Goal: Task Accomplishment & Management: Use online tool/utility

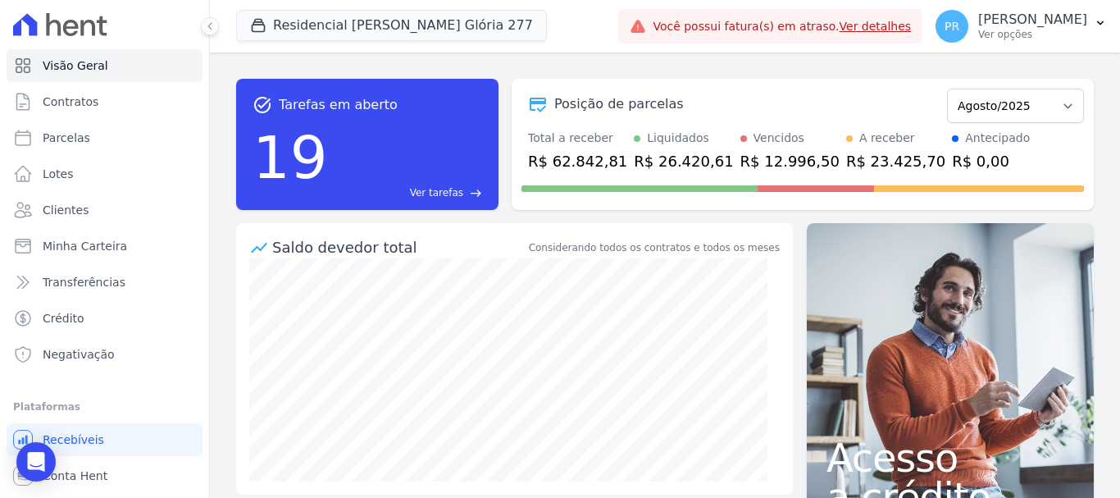
click at [1037, 57] on div "task_alt Tarefas em aberto 19 Ver tarefas east Posição de parcelas Março/2024 A…" at bounding box center [665, 274] width 910 height 445
click at [392, 18] on button "Residencial [PERSON_NAME] Glória 277" at bounding box center [391, 25] width 311 height 31
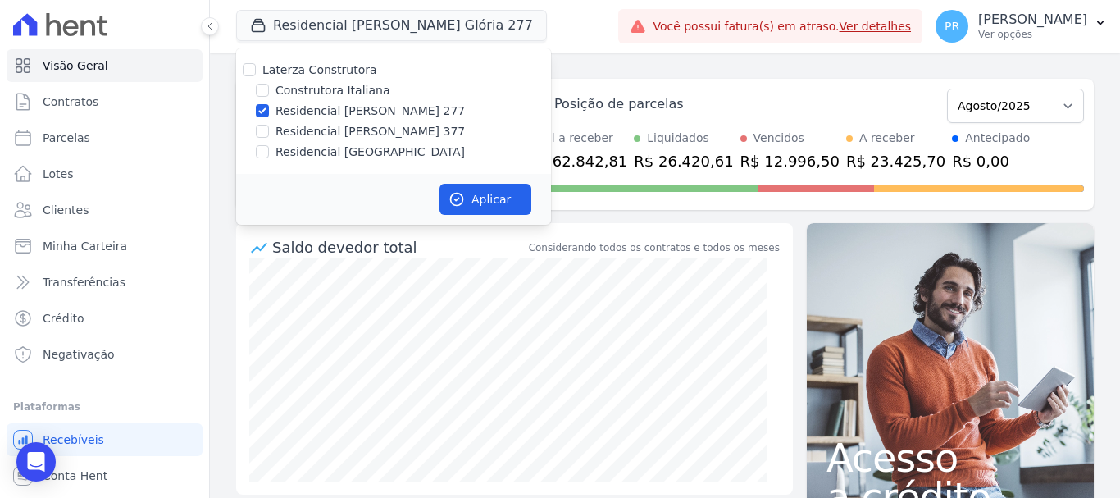
click at [356, 66] on label "Laterza Construtora" at bounding box center [319, 69] width 115 height 13
click at [256, 66] on input "Laterza Construtora" at bounding box center [249, 69] width 13 height 13
checkbox input "true"
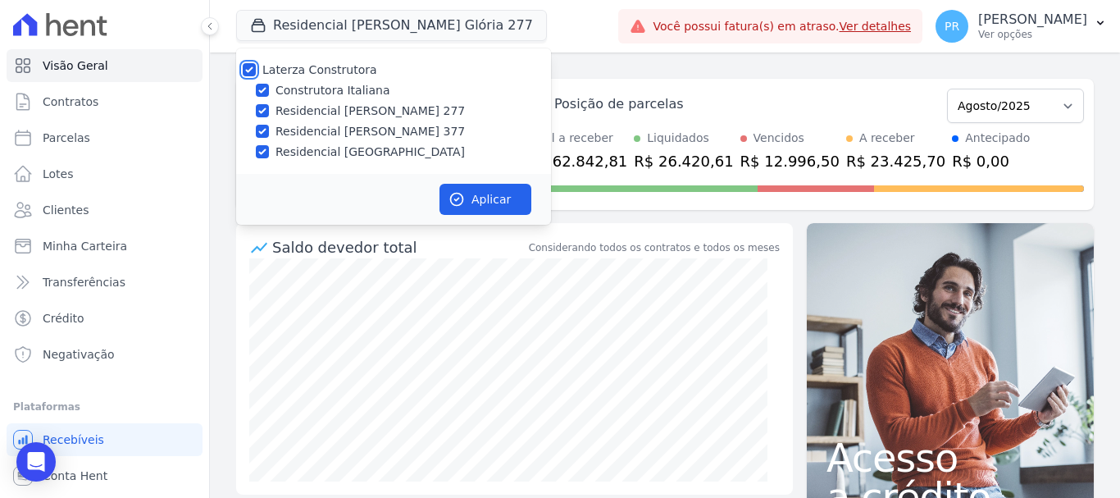
checkbox input "true"
click at [356, 66] on label "Laterza Construtora" at bounding box center [319, 69] width 115 height 13
click at [256, 66] on input "Laterza Construtora" at bounding box center [249, 69] width 13 height 13
checkbox input "false"
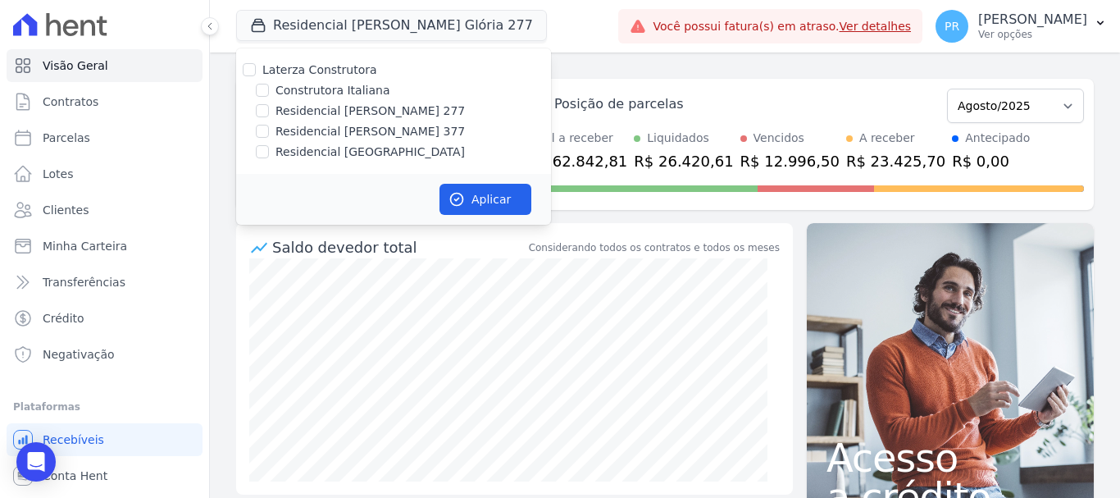
checkbox input "false"
click at [354, 80] on div "Laterza Construtora Construtora Italiana Residencial Maria da Glória 277 Reside…" at bounding box center [393, 110] width 315 height 125
click at [358, 89] on label "Construtora Italiana" at bounding box center [333, 90] width 114 height 17
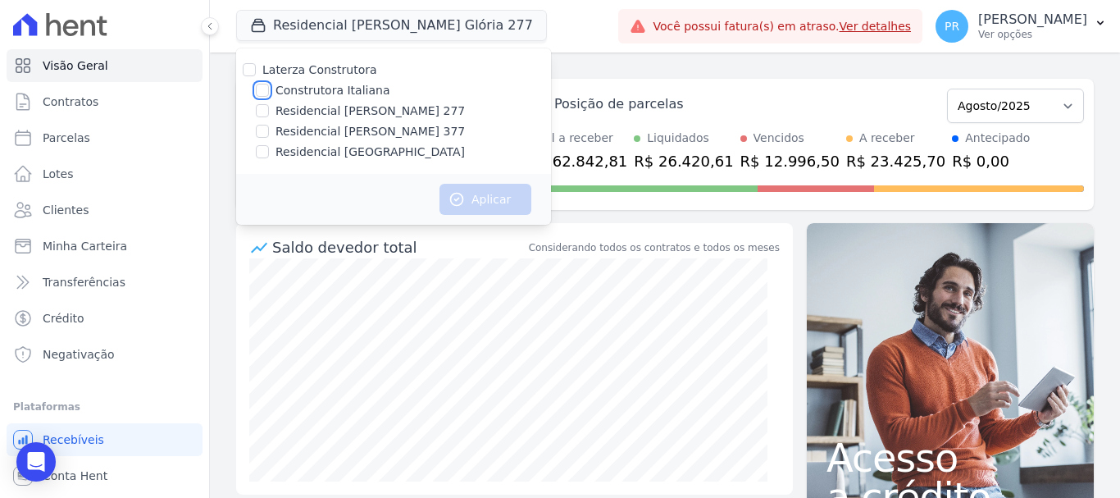
click at [269, 89] on input "Construtora Italiana" at bounding box center [262, 90] width 13 height 13
checkbox input "true"
click at [504, 201] on button "Aplicar" at bounding box center [486, 199] width 92 height 31
click at [1010, 34] on p "Ver opções" at bounding box center [1033, 34] width 109 height 13
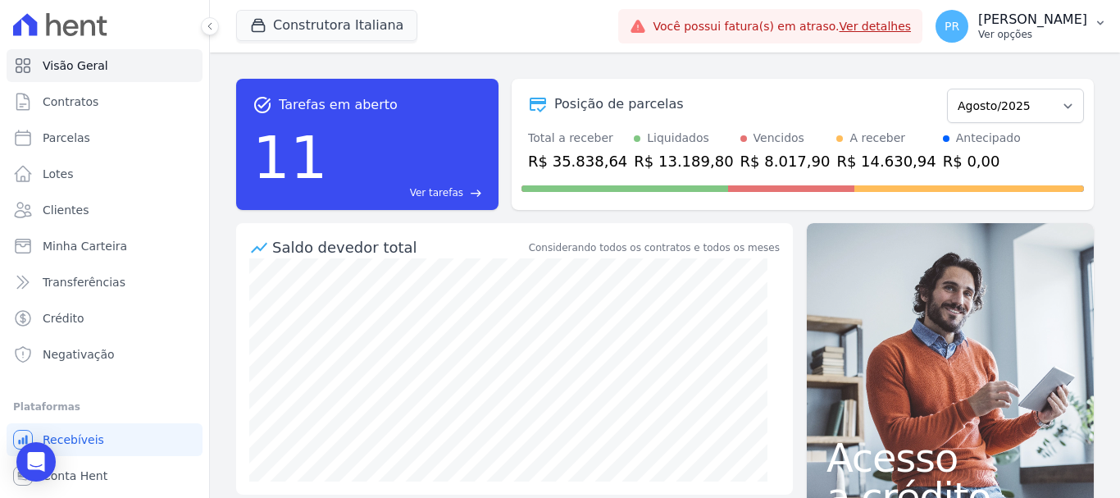
click at [1020, 3] on button "PR [PERSON_NAME] Ver opções" at bounding box center [1022, 26] width 198 height 46
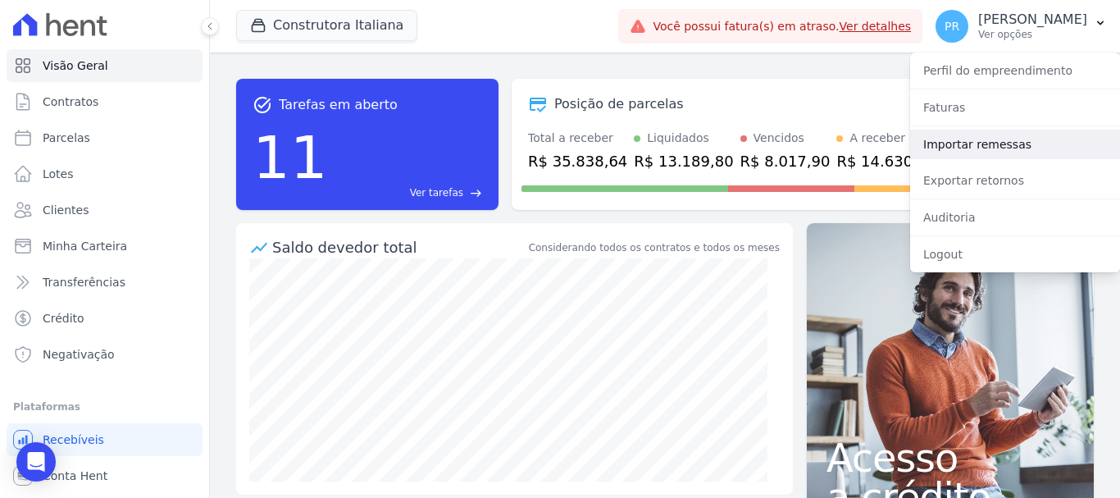
click at [996, 135] on link "Importar remessas" at bounding box center [1015, 145] width 210 height 30
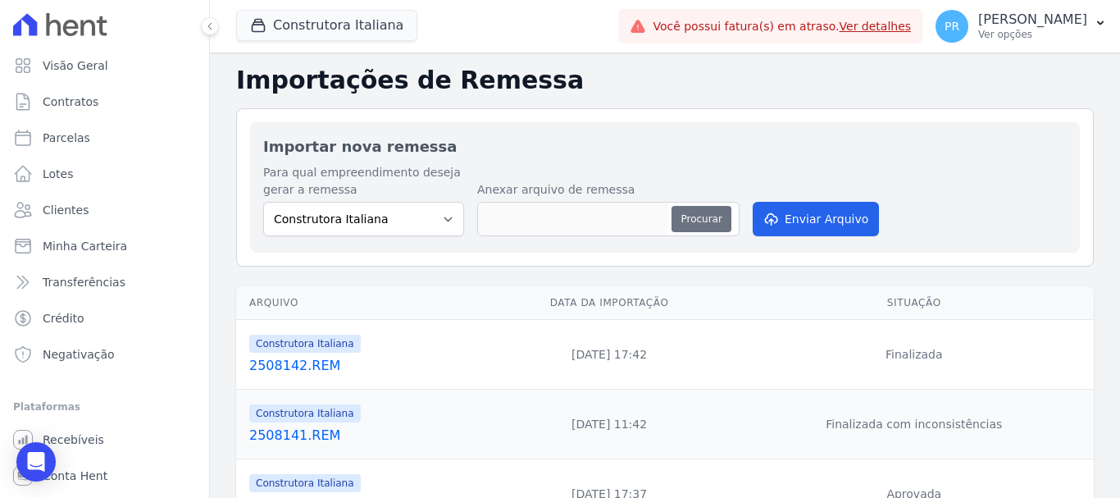
click at [709, 218] on button "Procurar" at bounding box center [701, 219] width 59 height 26
type input "2508182.REM"
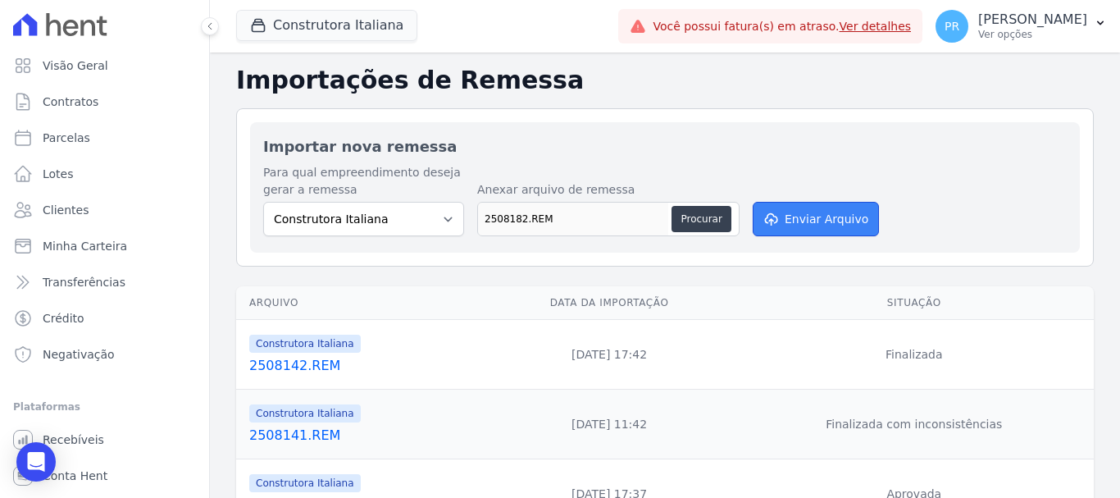
click at [802, 219] on button "Enviar Arquivo" at bounding box center [816, 219] width 126 height 34
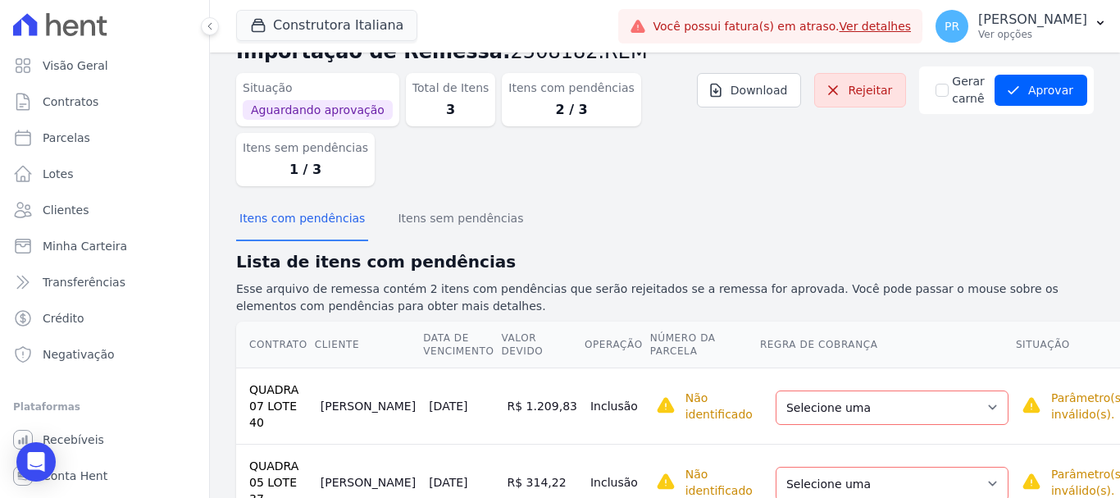
scroll to position [86, 0]
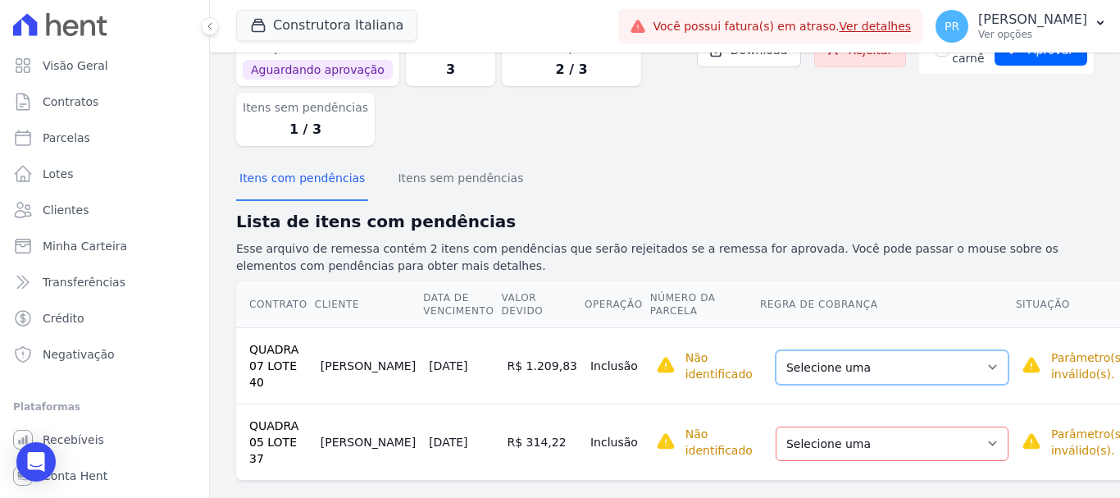
click at [948, 363] on select "Selecione uma Nova Parcela Avulsa Parcela Avulsa Existente Parcela Normal (12 X…" at bounding box center [892, 367] width 233 height 34
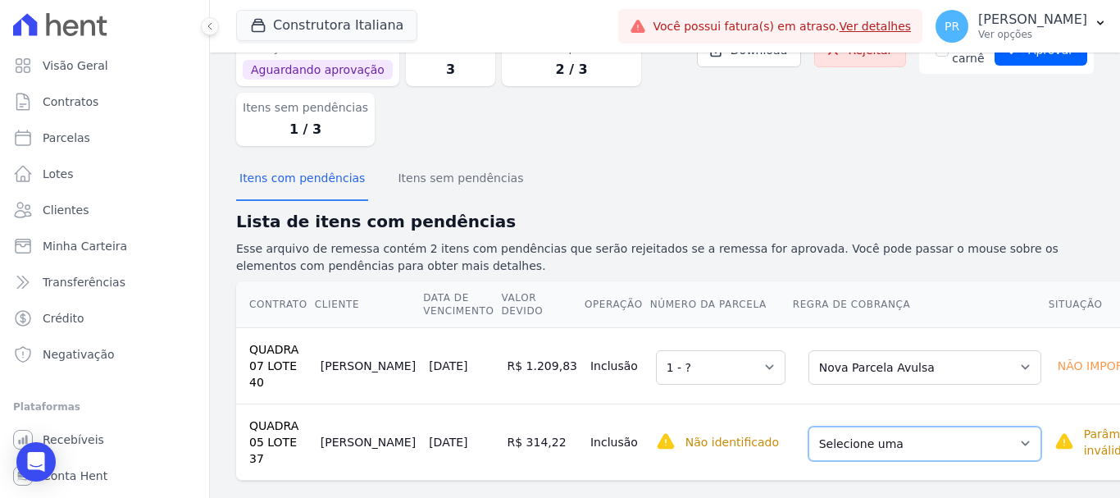
click at [921, 438] on select "Selecione uma Nova Parcela Avulsa Parcela Avulsa Existente Parcela Normal (14 X…" at bounding box center [925, 444] width 233 height 34
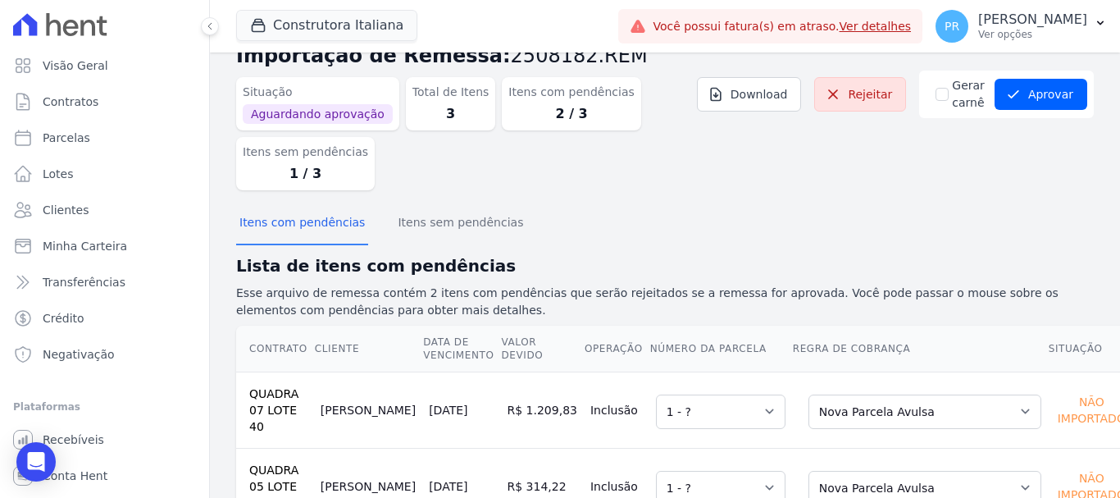
scroll to position [0, 0]
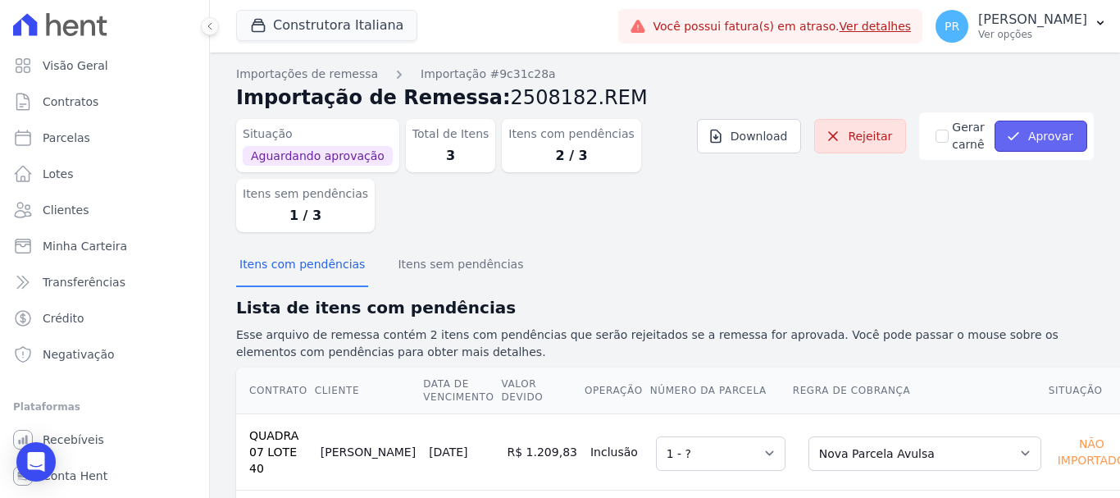
click at [1026, 138] on button "Aprovar" at bounding box center [1041, 136] width 93 height 31
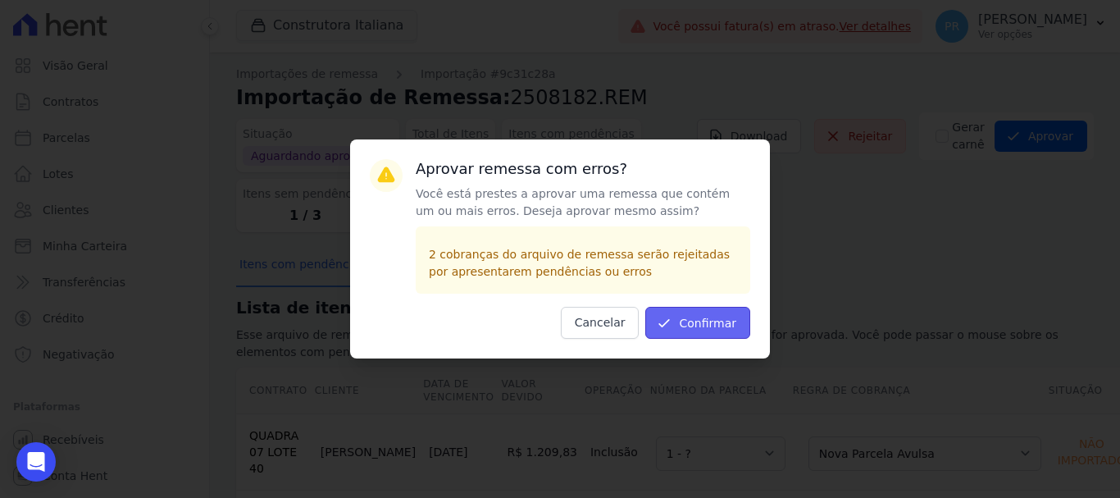
click at [728, 319] on button "Confirmar" at bounding box center [698, 323] width 105 height 32
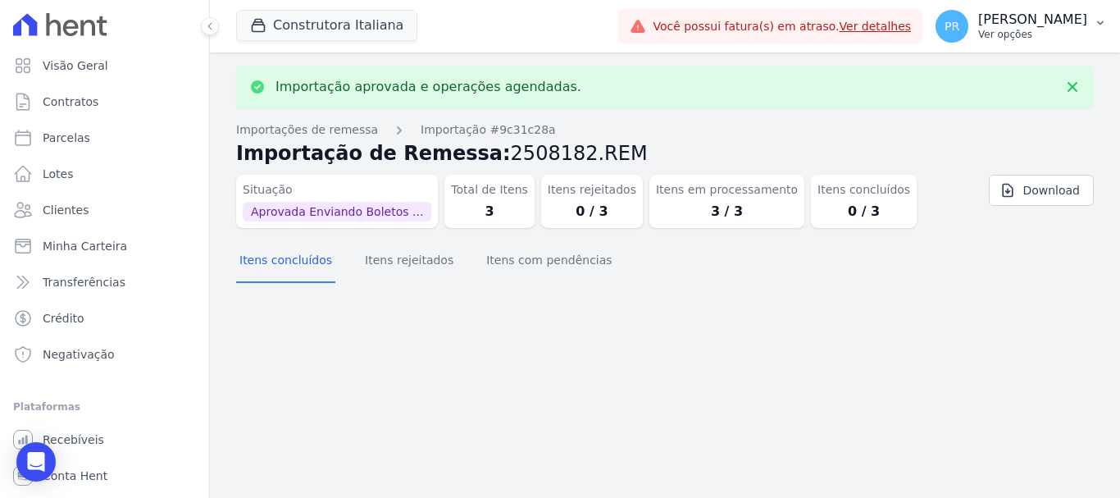
click at [1011, 30] on p "Ver opções" at bounding box center [1033, 34] width 109 height 13
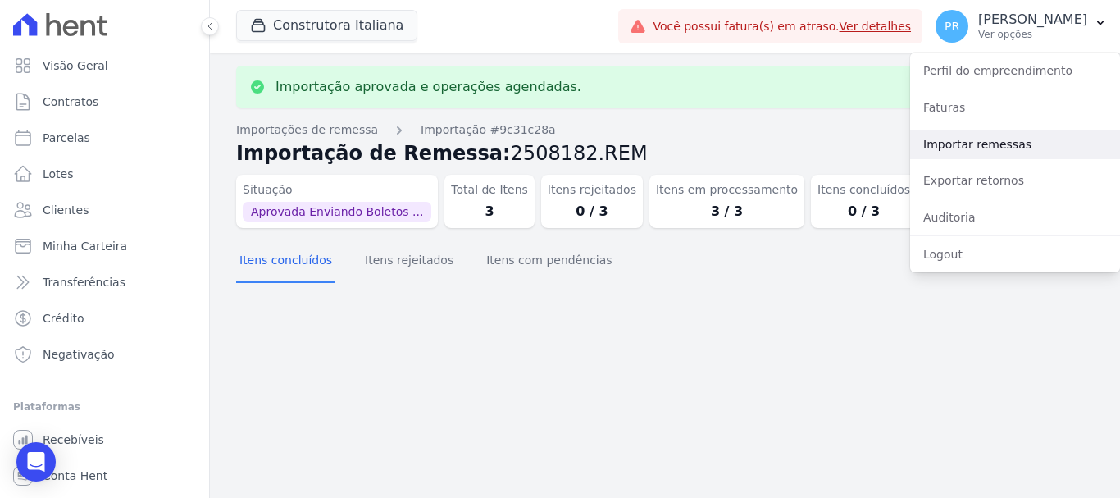
click at [988, 148] on link "Importar remessas" at bounding box center [1015, 145] width 210 height 30
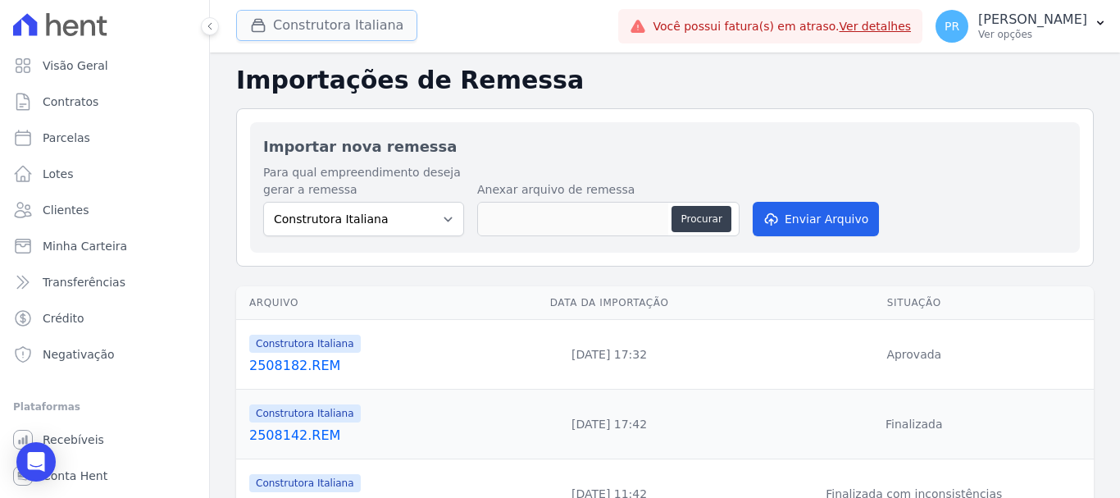
click at [372, 14] on button "Construtora Italiana" at bounding box center [326, 25] width 181 height 31
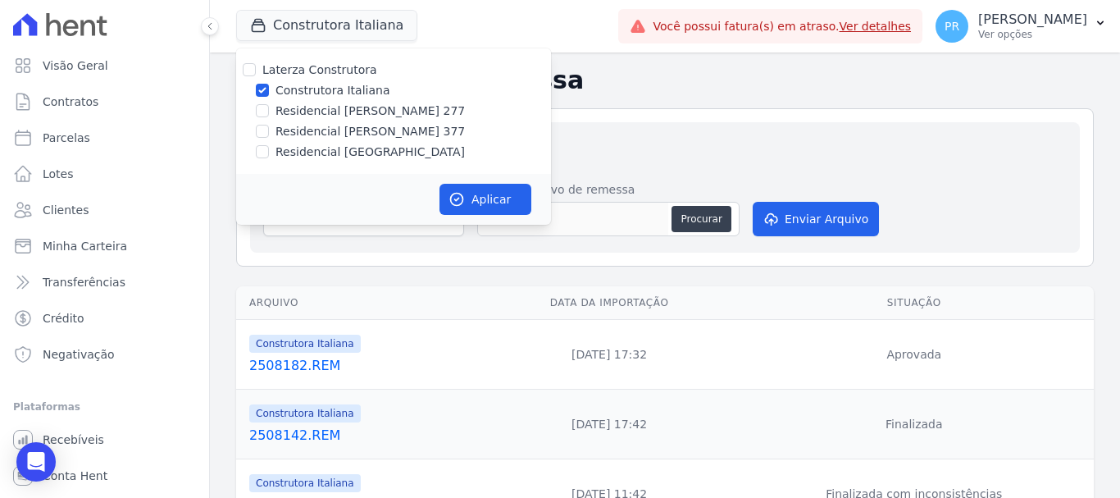
drag, startPoint x: 335, startPoint y: 85, endPoint x: 339, endPoint y: 115, distance: 29.8
click at [335, 88] on label "Construtora Italiana" at bounding box center [333, 90] width 114 height 17
click at [269, 88] on input "Construtora Italiana" at bounding box center [262, 90] width 13 height 13
checkbox input "false"
click at [344, 107] on label "Residencial [PERSON_NAME] 277" at bounding box center [370, 111] width 189 height 17
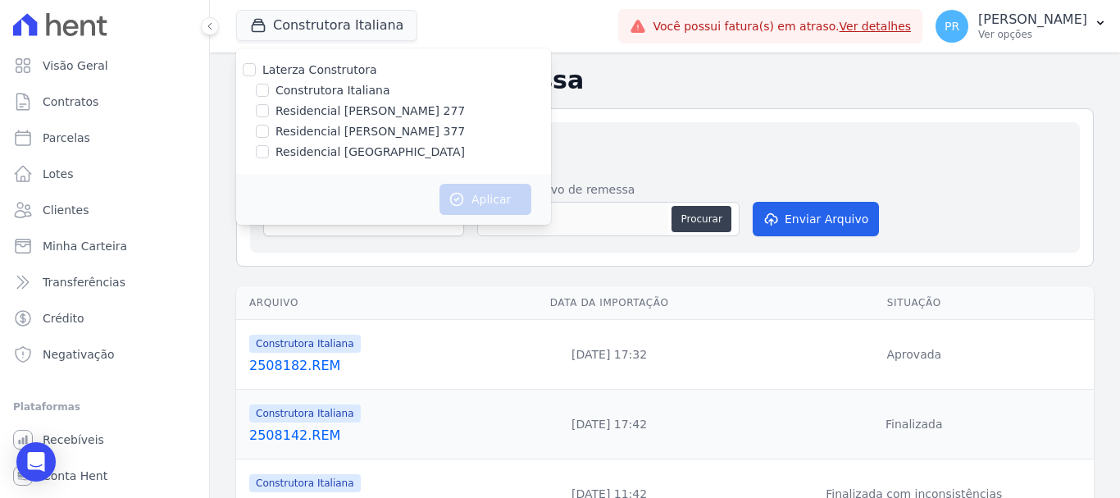
click at [269, 107] on input "Residencial [PERSON_NAME] 277" at bounding box center [262, 110] width 13 height 13
checkbox input "true"
click at [440, 194] on button "Aplicar" at bounding box center [486, 199] width 92 height 31
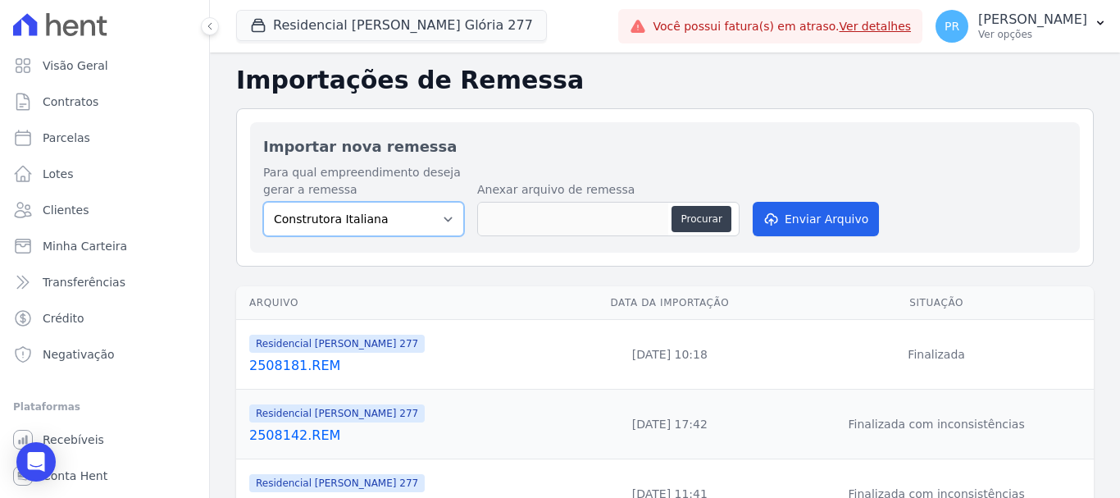
click at [385, 227] on select "Construtora Italiana Residencial Maria da Glória 277 Residencial Maria da Glóri…" at bounding box center [363, 219] width 201 height 34
select select "7d698934-b935-4dc9-aa46-576f3138731b"
click at [263, 202] on select "Construtora Italiana Residencial Maria da Glória 277 Residencial Maria da Glóri…" at bounding box center [363, 219] width 201 height 34
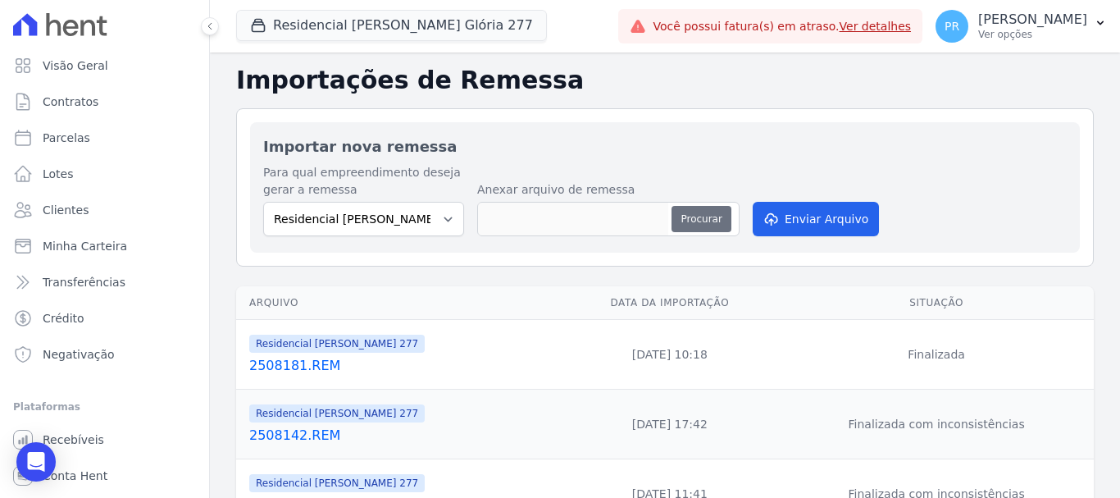
click at [683, 217] on button "Procurar" at bounding box center [701, 219] width 59 height 26
type input "2508182.REM"
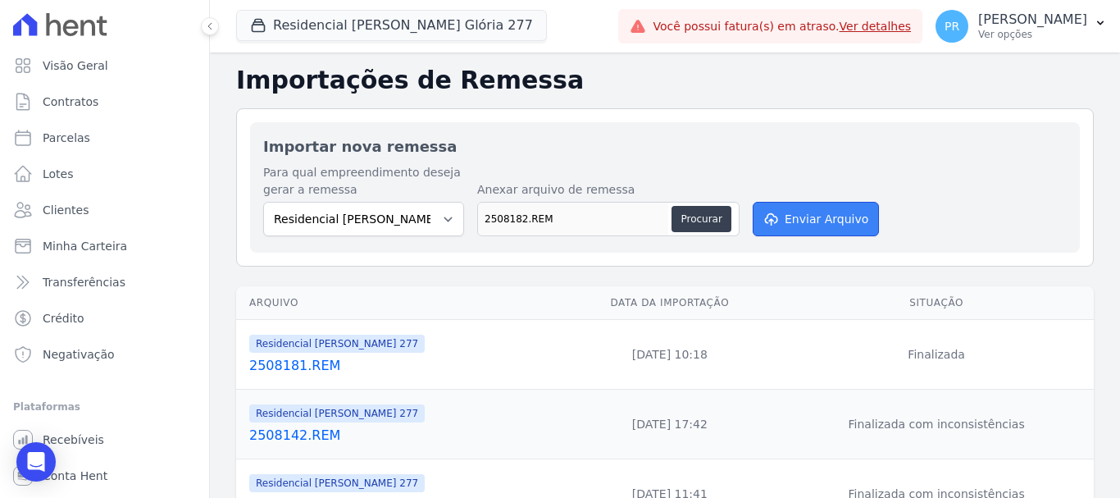
click at [827, 222] on button "Enviar Arquivo" at bounding box center [816, 219] width 126 height 34
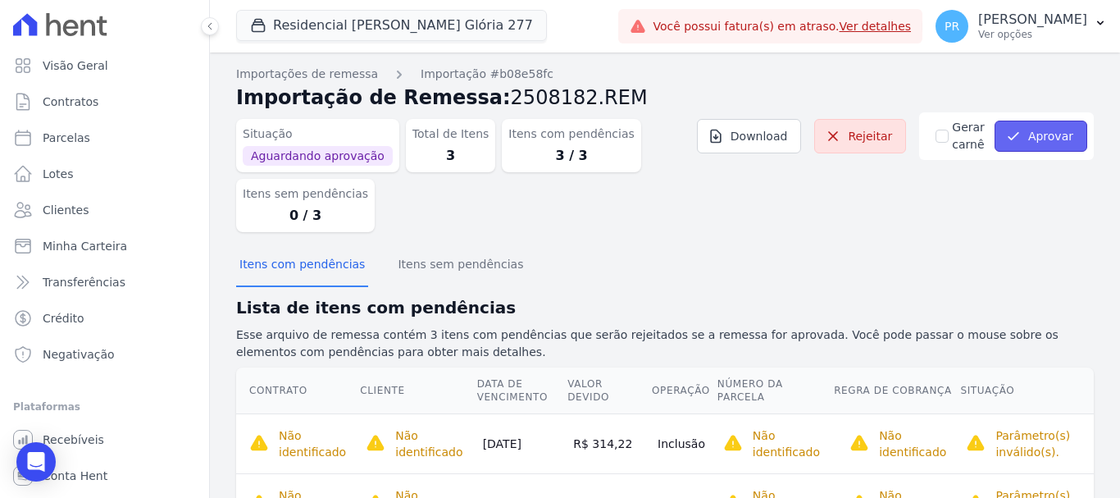
click at [1026, 129] on button "Aprovar" at bounding box center [1041, 136] width 93 height 31
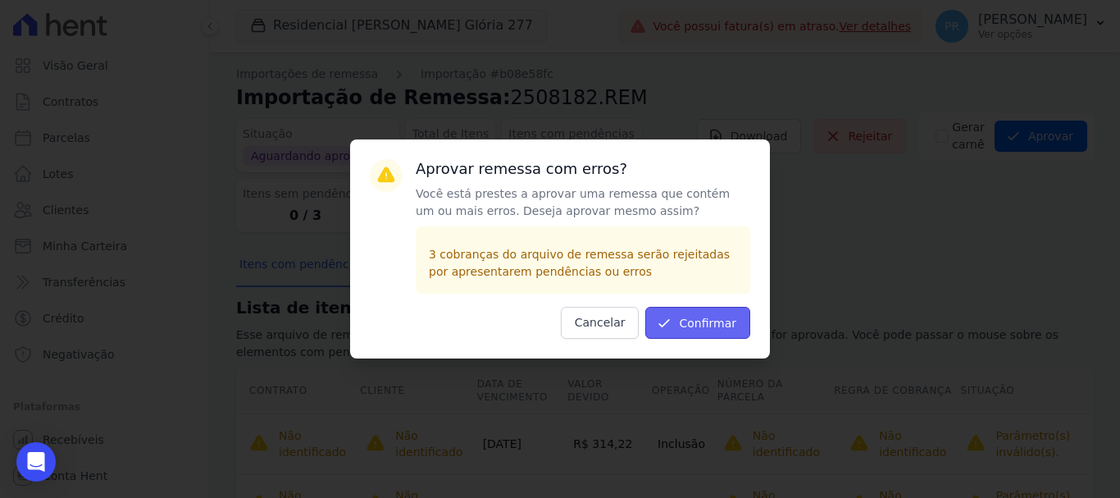
click at [716, 316] on button "Confirmar" at bounding box center [698, 323] width 105 height 32
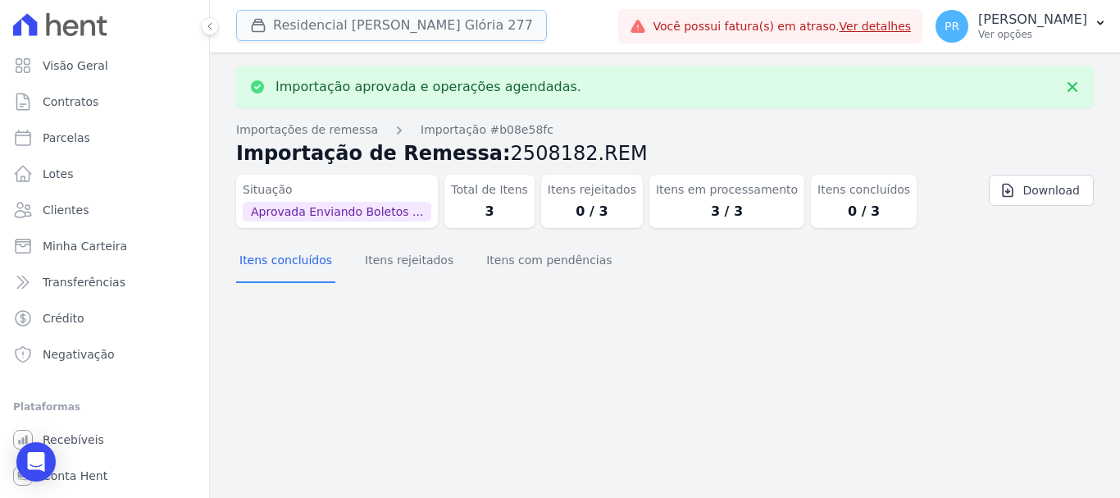
click at [388, 23] on button "Residencial [PERSON_NAME] Glória 277" at bounding box center [391, 25] width 311 height 31
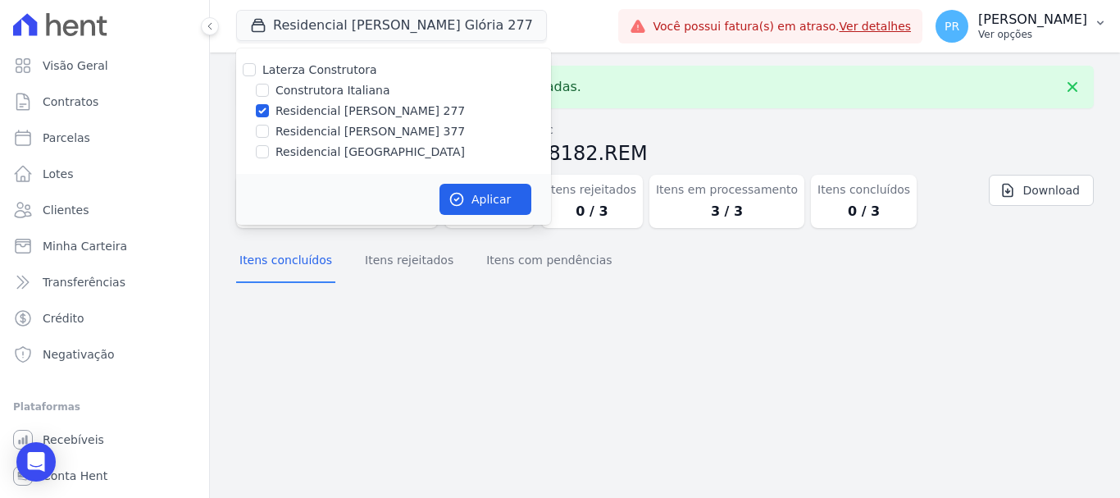
click at [1054, 14] on p "[PERSON_NAME]" at bounding box center [1033, 19] width 109 height 16
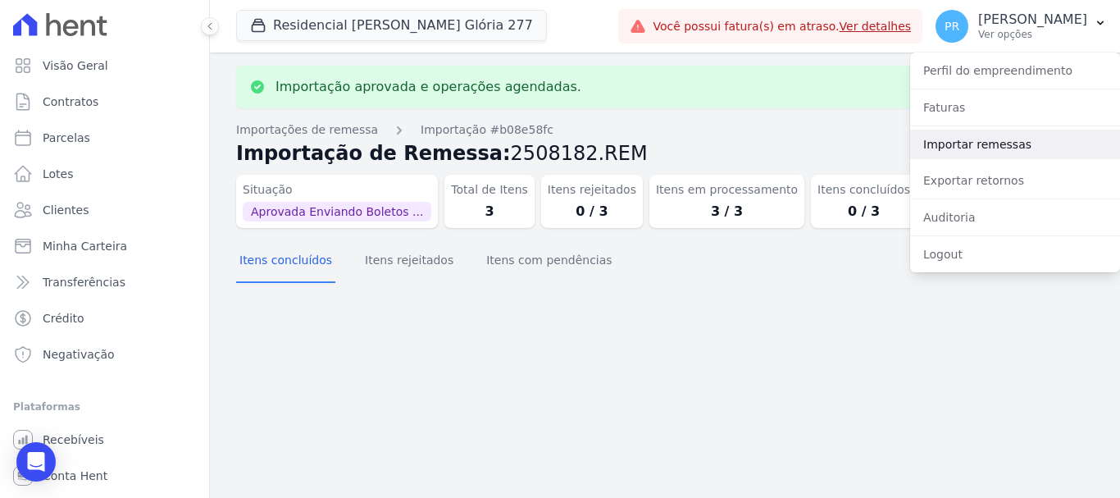
drag, startPoint x: 983, startPoint y: 148, endPoint x: 788, endPoint y: 131, distance: 195.9
click at [981, 148] on link "Importar remessas" at bounding box center [1015, 145] width 210 height 30
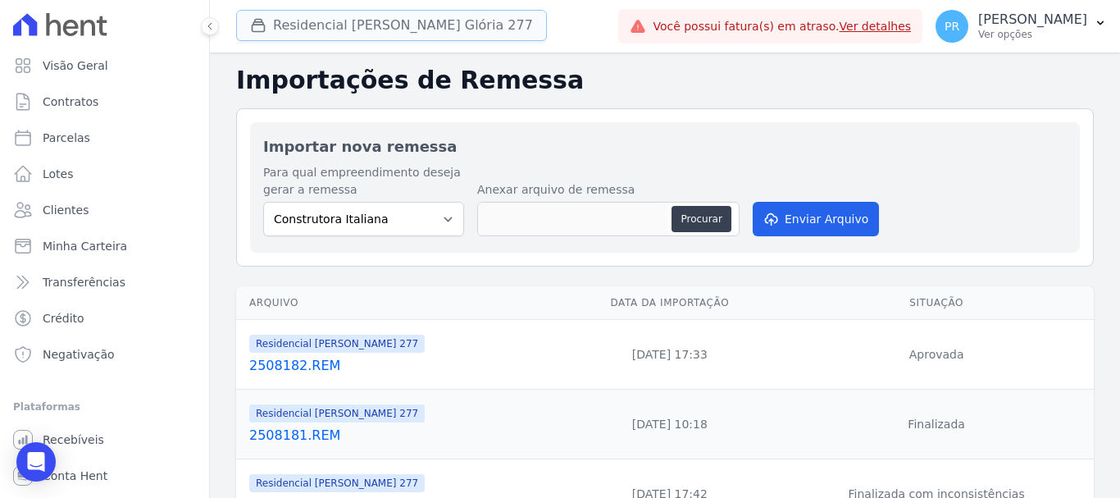
click at [386, 35] on button "Residencial Maria Da Glória 277" at bounding box center [391, 25] width 311 height 31
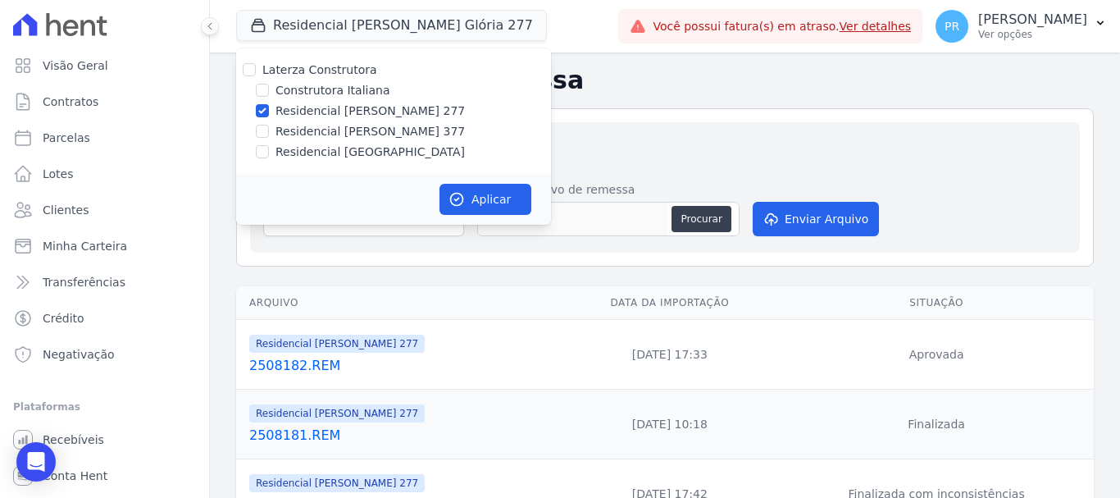
click at [344, 112] on label "Residencial [PERSON_NAME] 277" at bounding box center [370, 111] width 189 height 17
click at [269, 112] on input "Residencial [PERSON_NAME] 277" at bounding box center [262, 110] width 13 height 13
checkbox input "false"
click at [349, 128] on label "Residencial [PERSON_NAME] 377" at bounding box center [370, 131] width 189 height 17
click at [269, 128] on input "Residencial [PERSON_NAME] 377" at bounding box center [262, 131] width 13 height 13
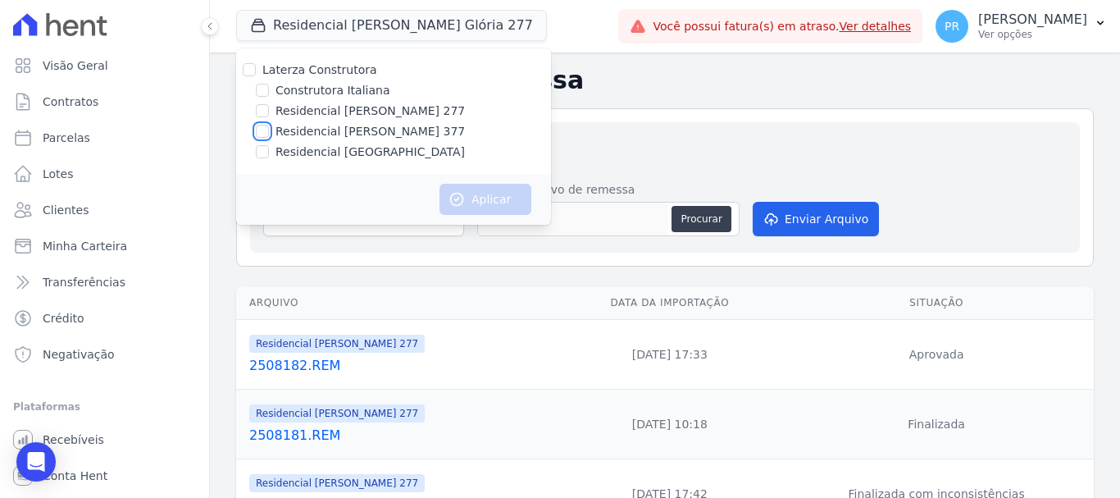
checkbox input "true"
click at [474, 194] on button "Aplicar" at bounding box center [486, 199] width 92 height 31
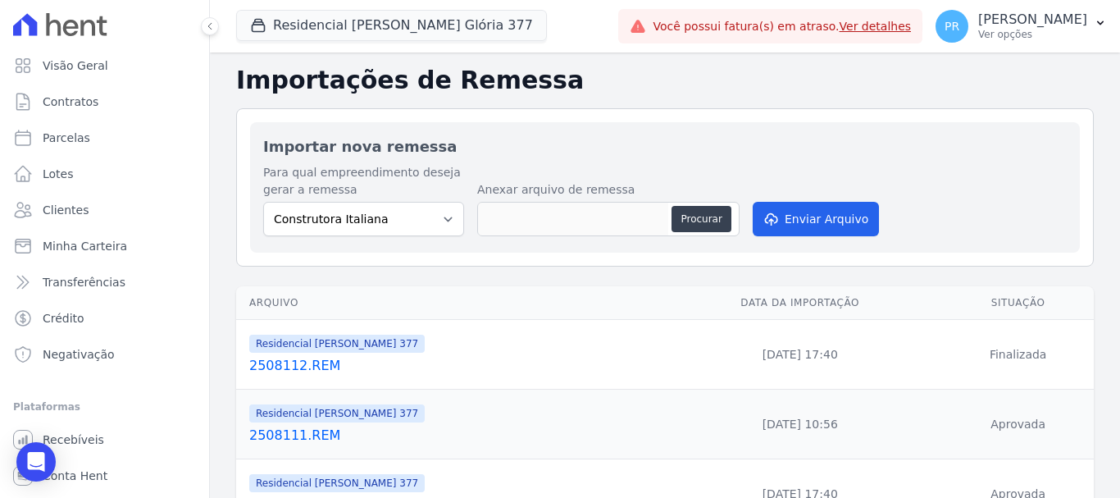
click at [415, 201] on div "Para qual empreendimento deseja gerar a remessa Construtora Italiana Residencia…" at bounding box center [363, 200] width 201 height 72
click at [415, 221] on select "Construtora Italiana Residencial Maria da Glória 277 Residencial Maria da Glóri…" at bounding box center [363, 219] width 201 height 34
select select "0cd9190e-dfd9-46e5-afc8-7298ef4c0c2b"
click at [263, 202] on select "Construtora Italiana Residencial Maria da Glória 277 Residencial Maria da Glóri…" at bounding box center [363, 219] width 201 height 34
click at [682, 222] on button "Procurar" at bounding box center [701, 219] width 59 height 26
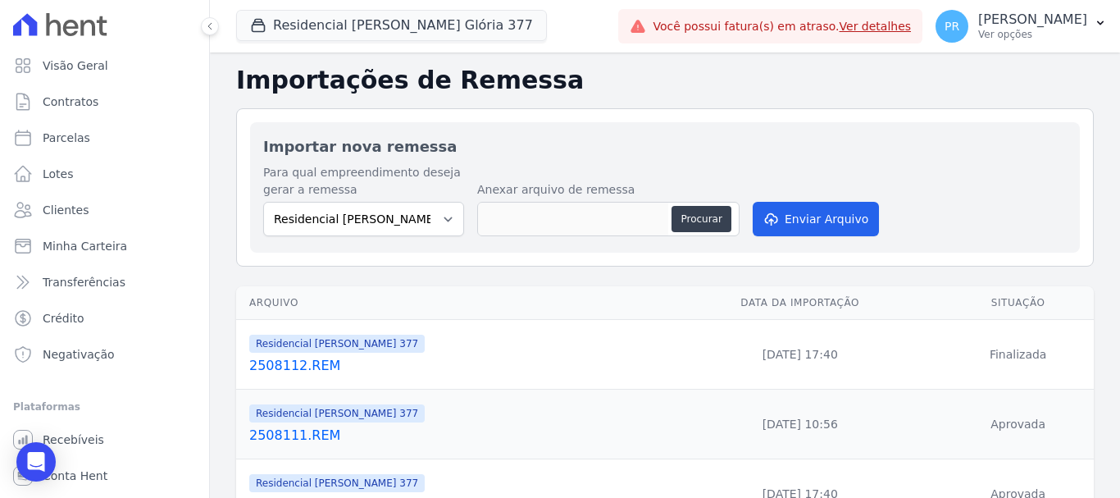
type input "2508182.REM"
click at [788, 230] on button "Enviar Arquivo" at bounding box center [816, 219] width 126 height 34
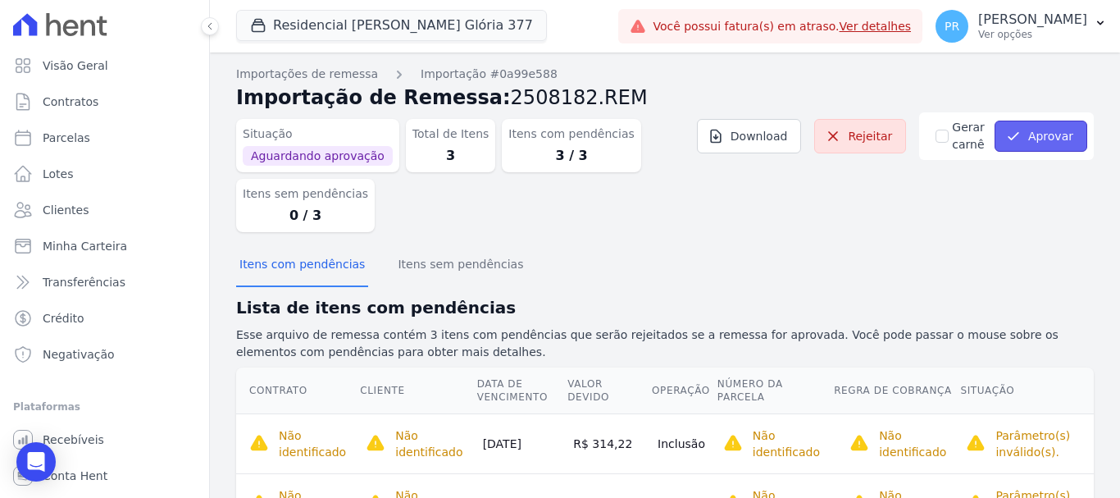
click at [1006, 142] on icon "submit" at bounding box center [1014, 136] width 16 height 16
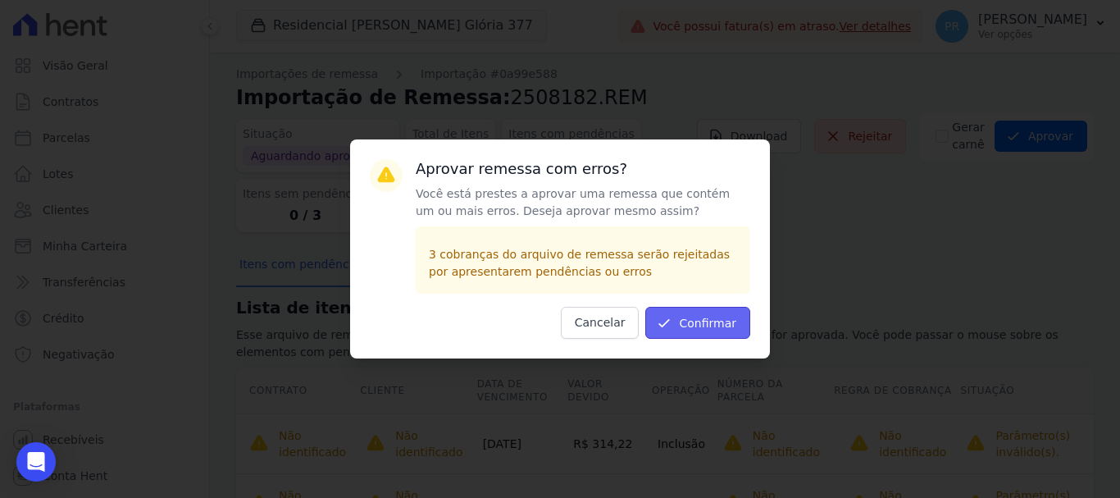
click at [704, 325] on button "Confirmar" at bounding box center [698, 323] width 105 height 32
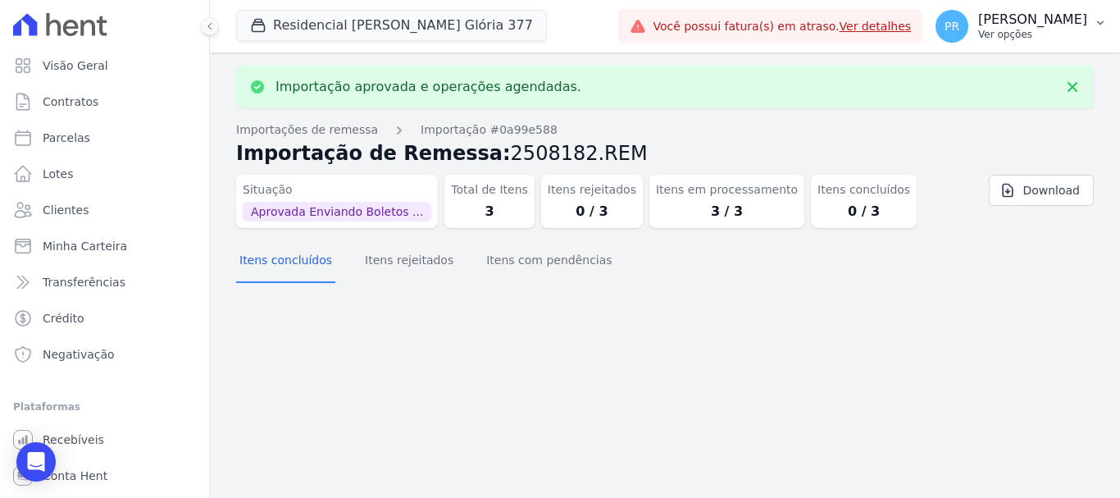
click at [1052, 19] on p "[PERSON_NAME]" at bounding box center [1033, 19] width 109 height 16
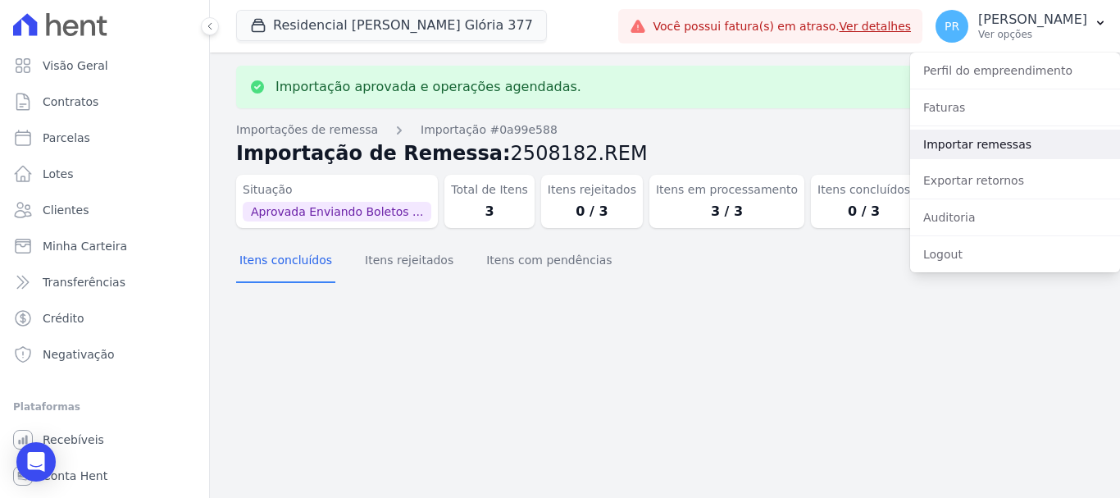
click at [959, 155] on link "Importar remessas" at bounding box center [1015, 145] width 210 height 30
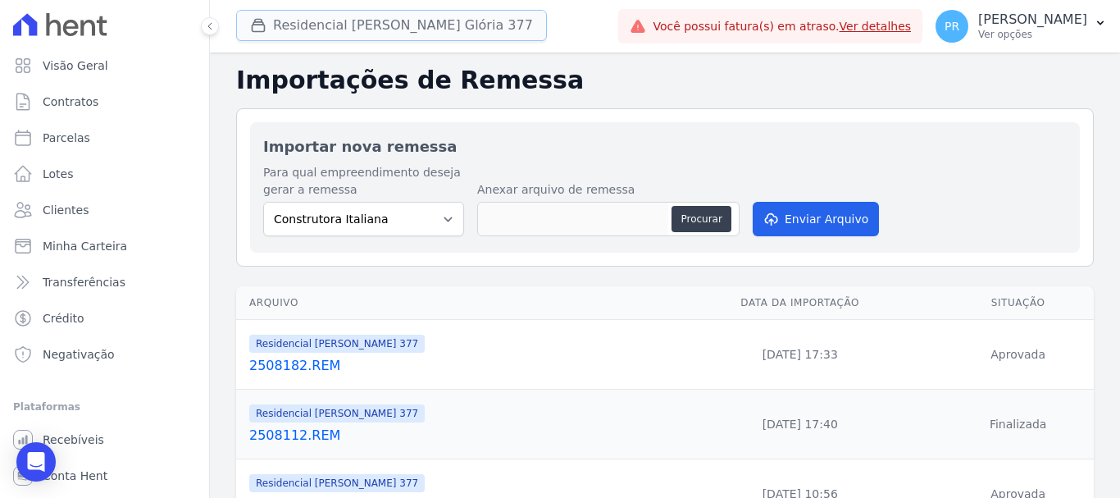
click at [427, 26] on button "Residencial Maria Da Glória 377" at bounding box center [391, 25] width 311 height 31
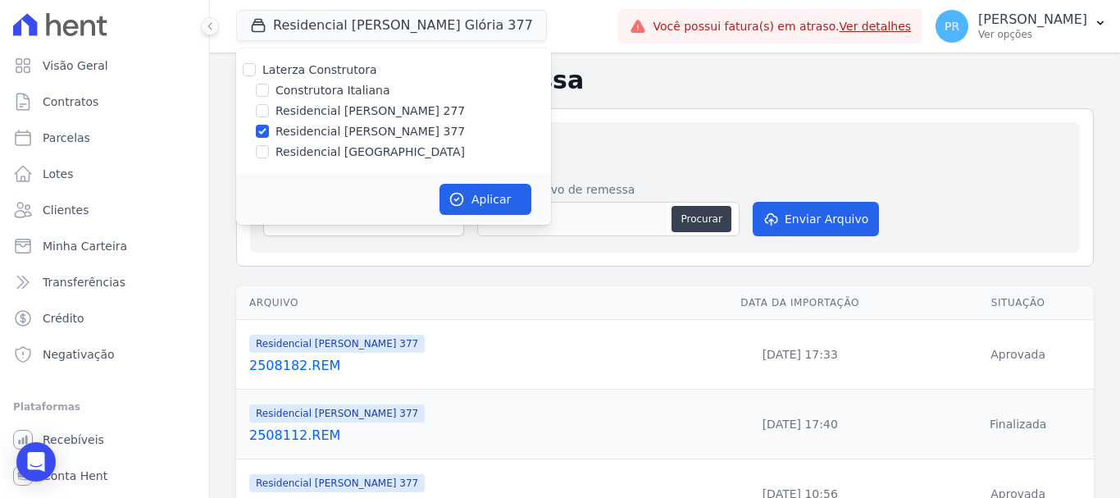
click at [364, 128] on label "Residencial [PERSON_NAME] 377" at bounding box center [370, 131] width 189 height 17
click at [269, 128] on input "Residencial [PERSON_NAME] 377" at bounding box center [262, 131] width 13 height 13
checkbox input "false"
click at [357, 157] on label "Residencial [GEOGRAPHIC_DATA]" at bounding box center [370, 152] width 189 height 17
click at [269, 157] on input "Residencial [GEOGRAPHIC_DATA]" at bounding box center [262, 151] width 13 height 13
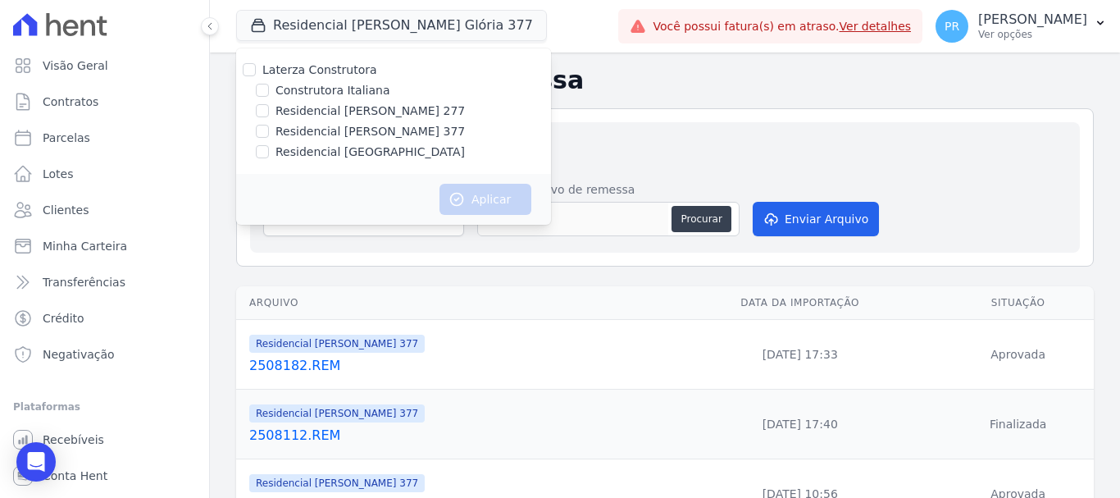
checkbox input "true"
click at [490, 194] on button "Aplicar" at bounding box center [486, 199] width 92 height 31
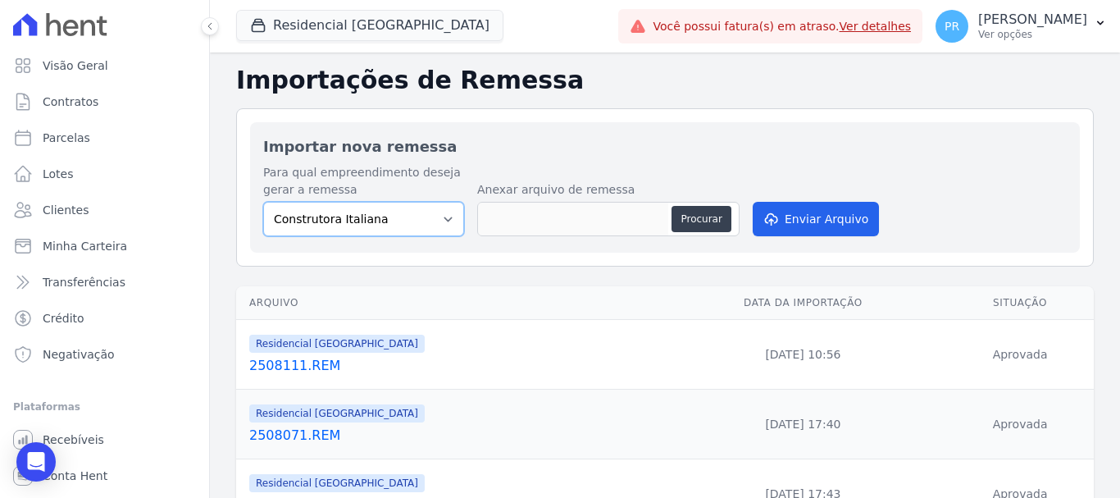
click at [422, 220] on select "Construtora Italiana Residencial [PERSON_NAME] 277 Residencial [PERSON_NAME][ST…" at bounding box center [363, 219] width 201 height 34
click at [263, 202] on select "Construtora Italiana Residencial [PERSON_NAME] 277 Residencial [PERSON_NAME][ST…" at bounding box center [363, 219] width 201 height 34
drag, startPoint x: 421, startPoint y: 224, endPoint x: 421, endPoint y: 235, distance: 11.5
click at [421, 226] on select "Construtora Italiana Residencial [PERSON_NAME] 277 Residencial [PERSON_NAME][ST…" at bounding box center [363, 219] width 201 height 34
select select "6440c0a1-232b-4aa1-adfe-88cb95fffe46"
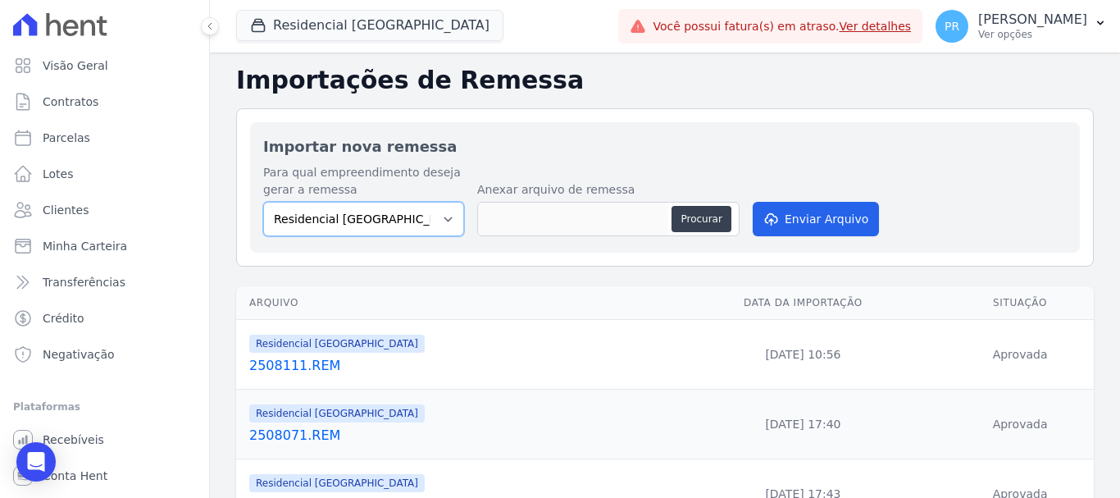
click at [263, 202] on select "Construtora Italiana Residencial [PERSON_NAME] 277 Residencial [PERSON_NAME][ST…" at bounding box center [363, 219] width 201 height 34
click at [698, 222] on button "Procurar" at bounding box center [701, 219] width 59 height 26
type input "2508182.REM"
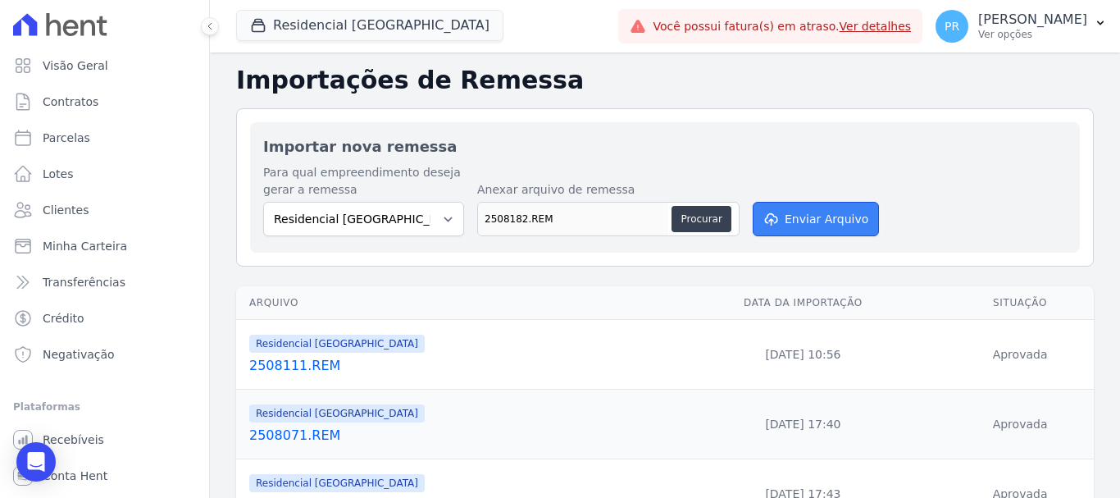
click at [787, 220] on button "Enviar Arquivo" at bounding box center [816, 219] width 126 height 34
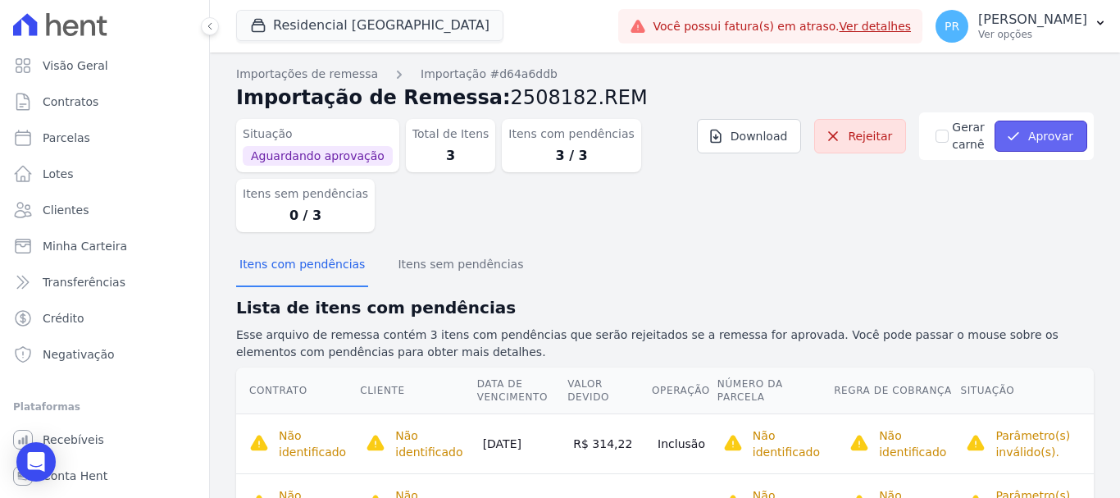
click at [1027, 144] on button "Aprovar" at bounding box center [1041, 136] width 93 height 31
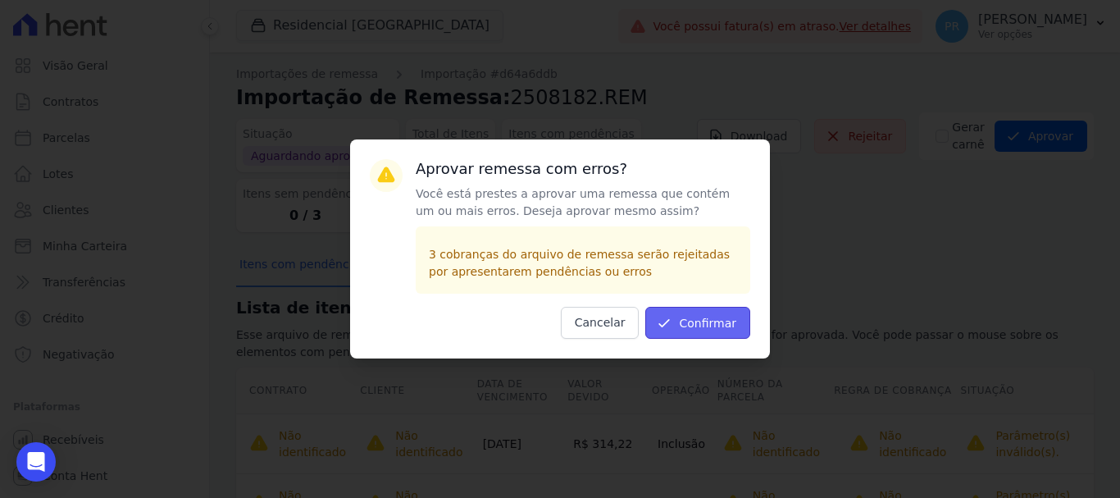
click at [733, 326] on button "Confirmar" at bounding box center [698, 323] width 105 height 32
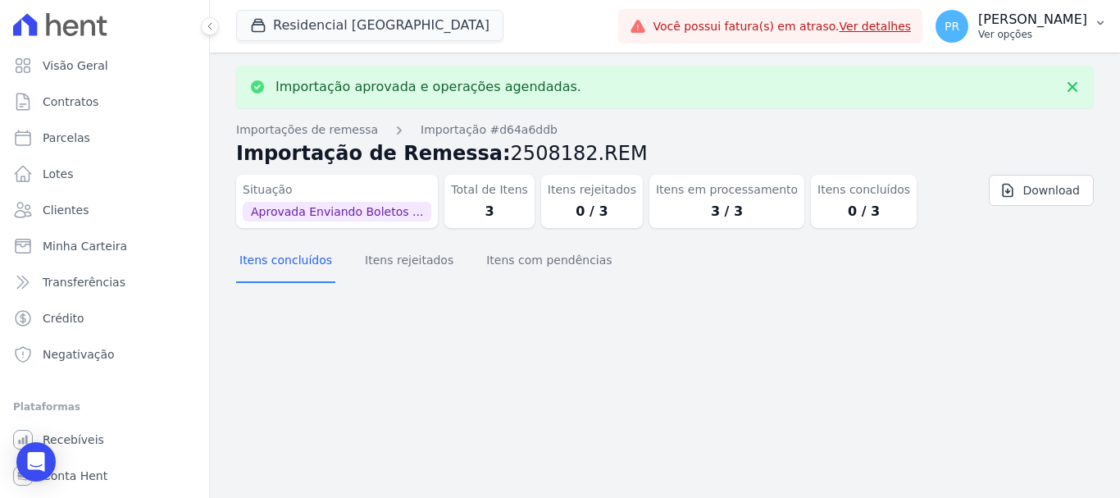
click at [1023, 33] on p "Ver opções" at bounding box center [1033, 34] width 109 height 13
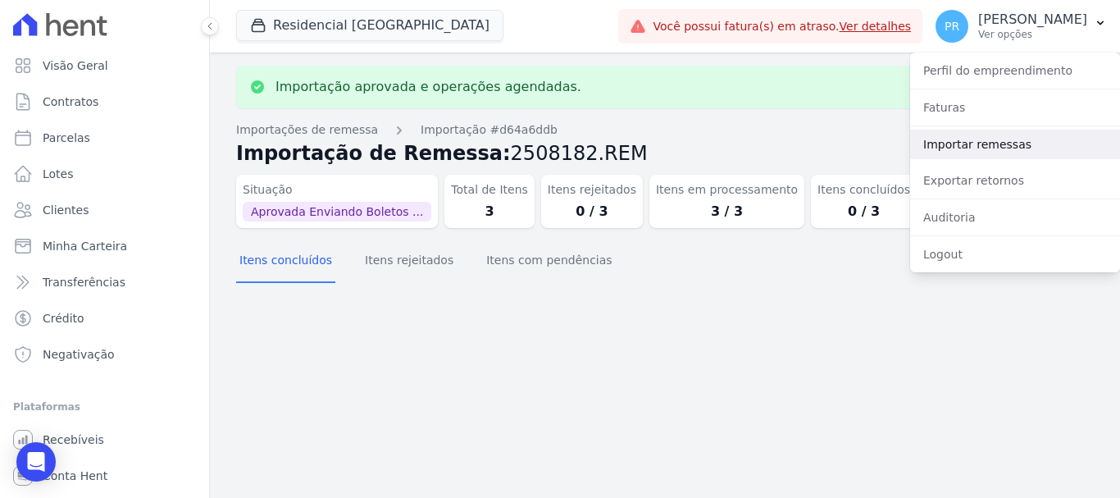
click at [974, 139] on link "Importar remessas" at bounding box center [1015, 145] width 210 height 30
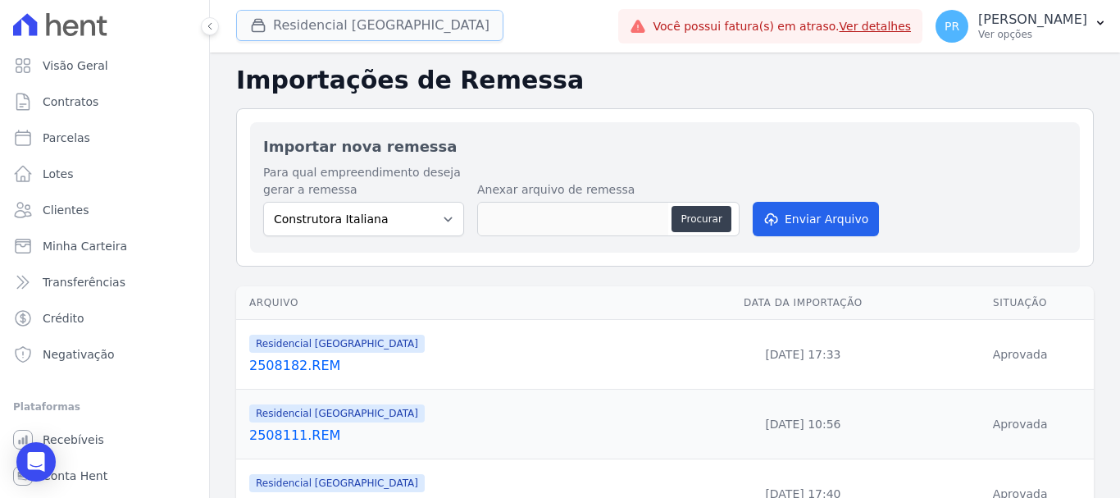
click at [317, 22] on button "Residencial [GEOGRAPHIC_DATA]" at bounding box center [369, 25] width 267 height 31
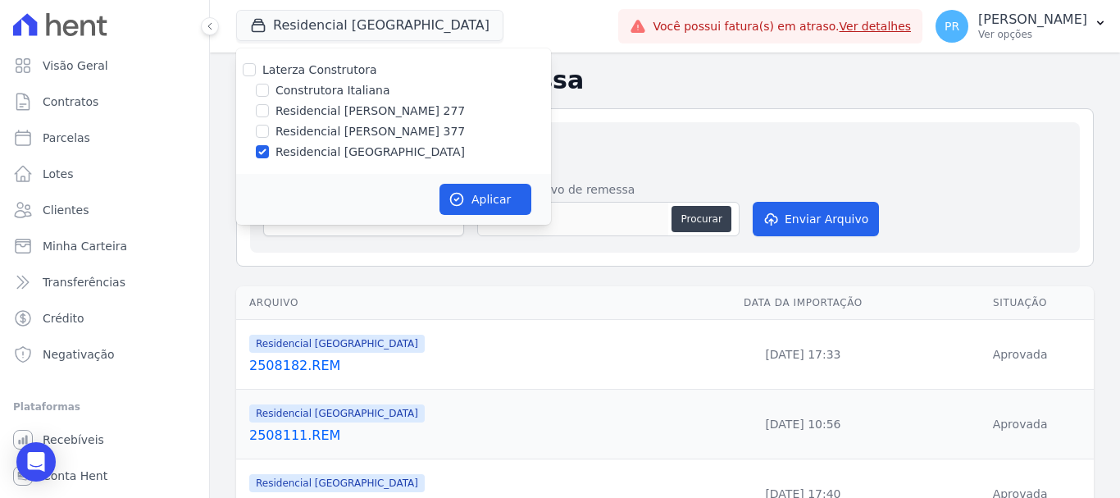
click at [301, 74] on label "Laterza Construtora" at bounding box center [319, 69] width 115 height 13
click at [256, 74] on input "Laterza Construtora" at bounding box center [249, 69] width 13 height 13
checkbox input "true"
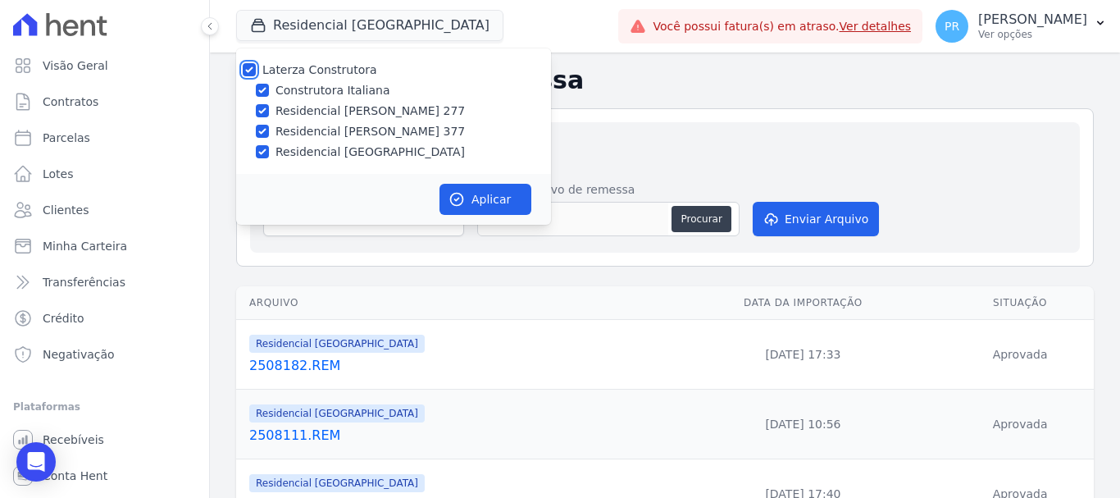
checkbox input "true"
click at [481, 194] on button "Aplicar" at bounding box center [486, 199] width 92 height 31
